Goal: Navigation & Orientation: Find specific page/section

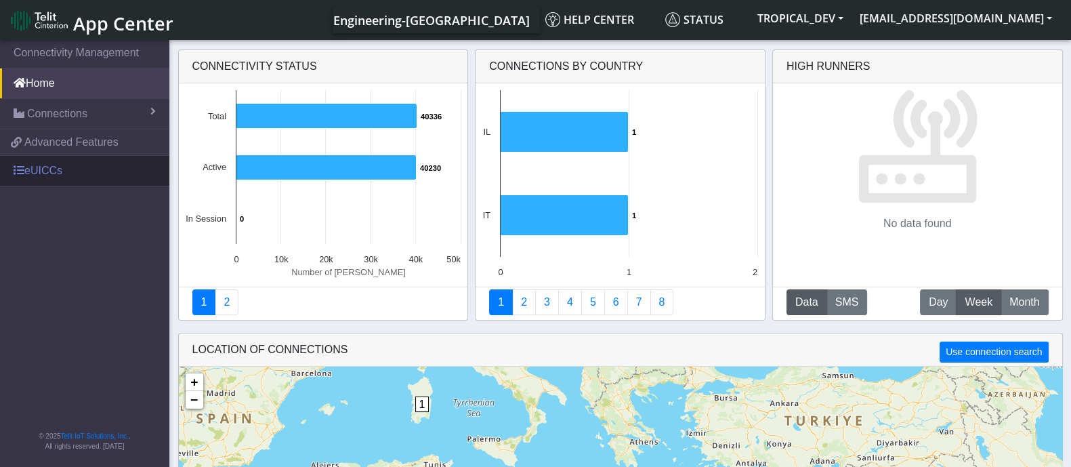
click at [53, 172] on link "eUICCs" at bounding box center [84, 171] width 169 height 30
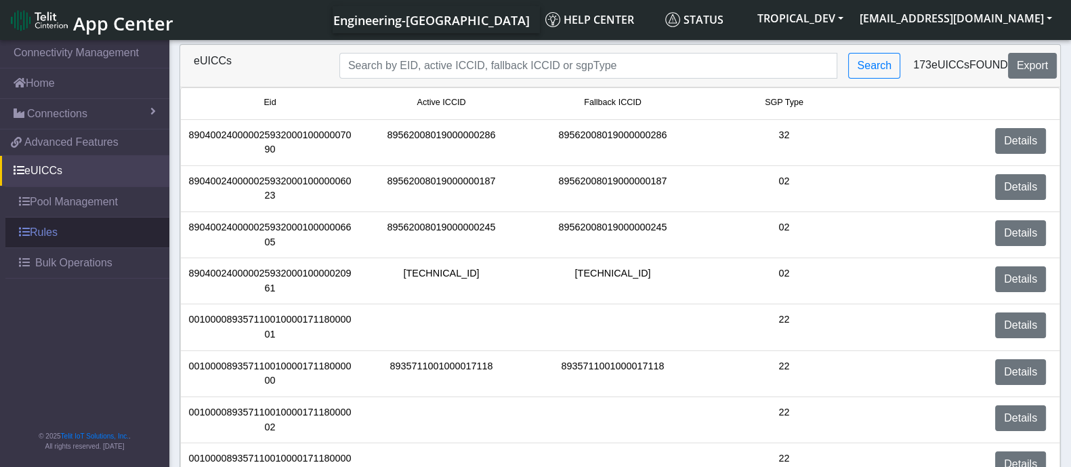
click at [54, 226] on link "Rules" at bounding box center [87, 232] width 164 height 30
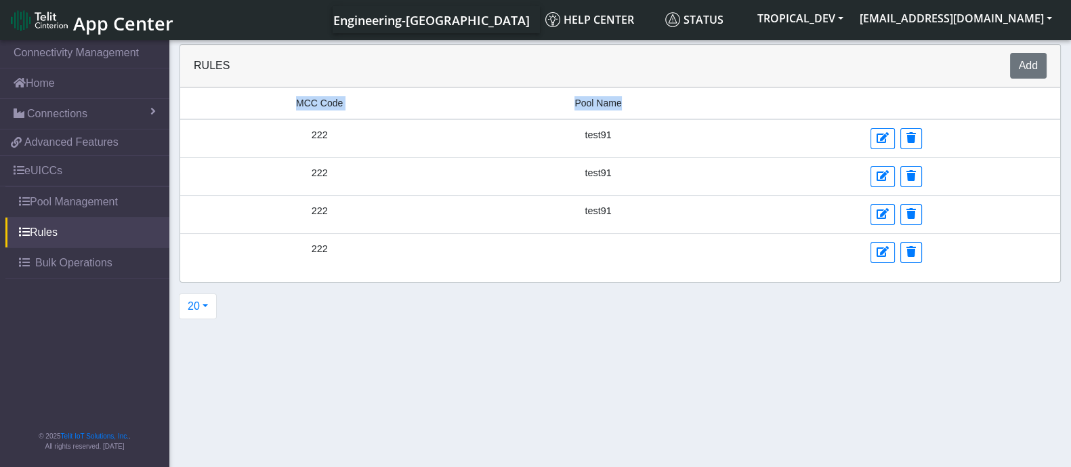
drag, startPoint x: 284, startPoint y: 93, endPoint x: 667, endPoint y: 93, distance: 383.3
click at [667, 93] on tr "MCC Code Pool Name" at bounding box center [620, 104] width 880 height 32
